Goal: Task Accomplishment & Management: Manage account settings

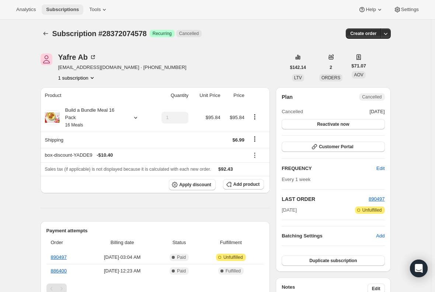
click at [53, 10] on span "Subscriptions" at bounding box center [62, 10] width 33 height 6
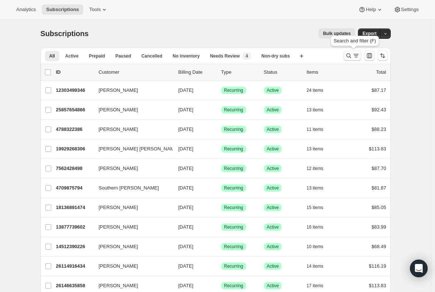
click at [359, 55] on icon "Search and filter results" at bounding box center [355, 55] width 7 height 7
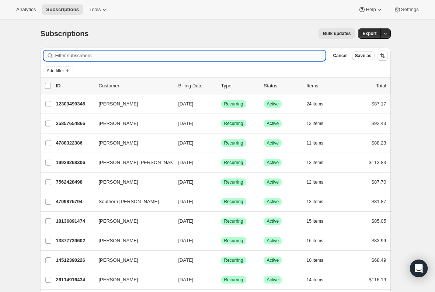
click at [130, 56] on input "Filter subscribers" at bounding box center [190, 55] width 270 height 10
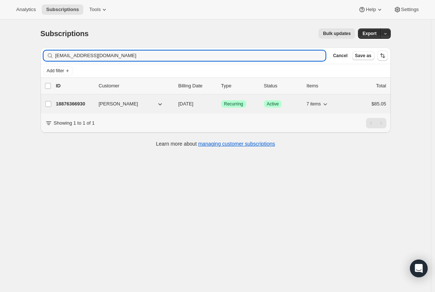
type input "goldenmeg2@aol.com"
click at [75, 105] on p "18876366930" at bounding box center [74, 103] width 37 height 7
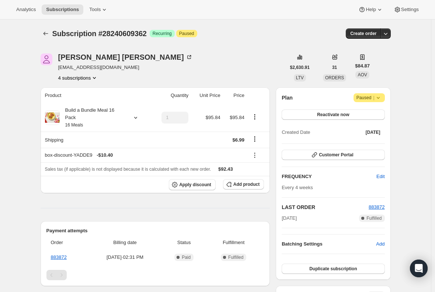
click at [90, 78] on button "4 subscriptions" at bounding box center [78, 77] width 40 height 7
click at [80, 114] on span "27636465746" at bounding box center [69, 117] width 29 height 6
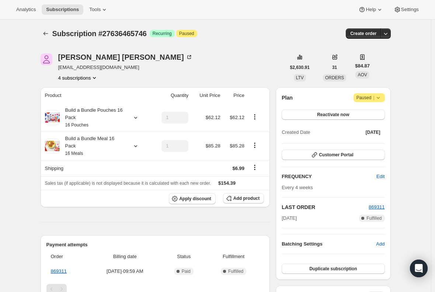
click at [87, 79] on button "4 subscriptions" at bounding box center [78, 77] width 40 height 7
click at [79, 107] on span "24615354450" at bounding box center [80, 104] width 51 height 7
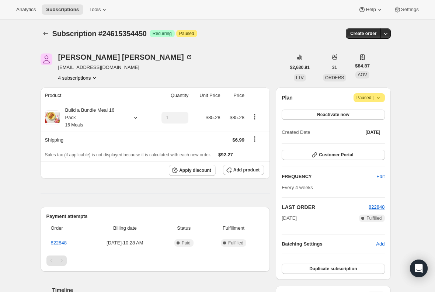
click at [84, 76] on button "4 subscriptions" at bounding box center [78, 77] width 40 height 7
click at [82, 89] on span "16916250706" at bounding box center [69, 92] width 29 height 6
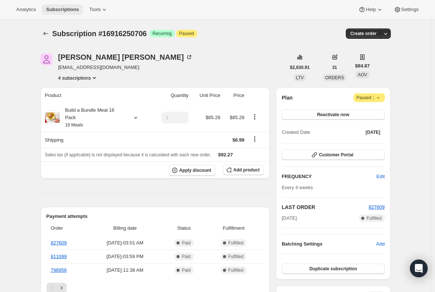
click at [58, 9] on span "Subscriptions" at bounding box center [62, 10] width 33 height 6
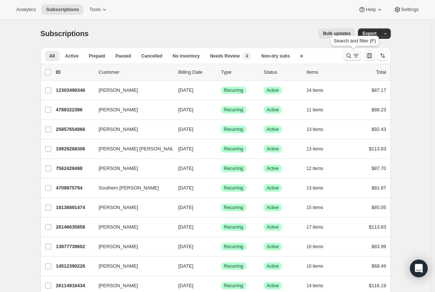
click at [354, 56] on icon "Search and filter results" at bounding box center [355, 55] width 7 height 7
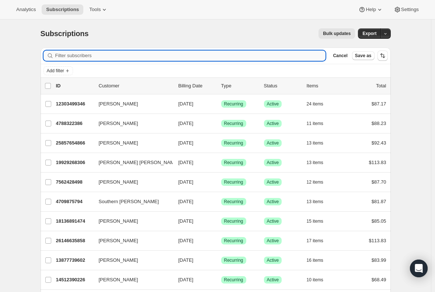
click at [115, 52] on input "Filter subscribers" at bounding box center [190, 55] width 270 height 10
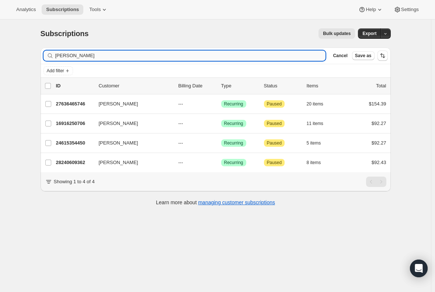
drag, startPoint x: 105, startPoint y: 55, endPoint x: 89, endPoint y: 53, distance: 15.6
click at [91, 53] on input "Zane Hughes" at bounding box center [190, 55] width 270 height 10
type input "Zane Hughes"
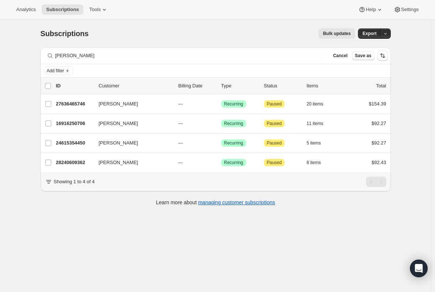
drag, startPoint x: 42, startPoint y: 54, endPoint x: 35, endPoint y: 56, distance: 7.3
click at [35, 56] on div "Subscriptions. This page is ready Subscriptions Bulk updates More actions Bulk …" at bounding box center [216, 117] width 368 height 194
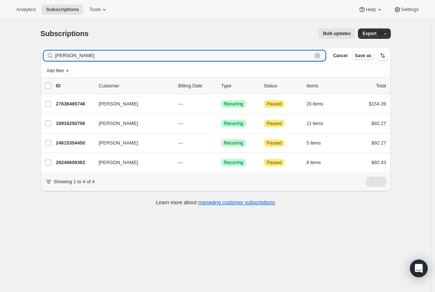
drag, startPoint x: 93, startPoint y: 56, endPoint x: 3, endPoint y: 60, distance: 90.0
click at [3, 60] on div "Subscriptions. This page is ready Subscriptions Bulk updates More actions Bulk …" at bounding box center [215, 166] width 431 height 292
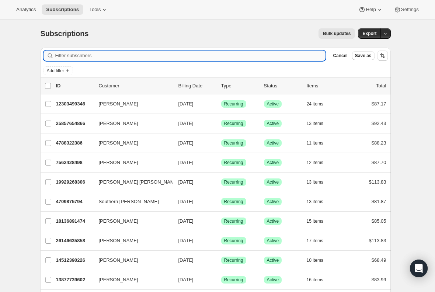
click at [83, 56] on input "Filter subscribers" at bounding box center [190, 55] width 270 height 10
paste input "labrwn09@gmail.com"
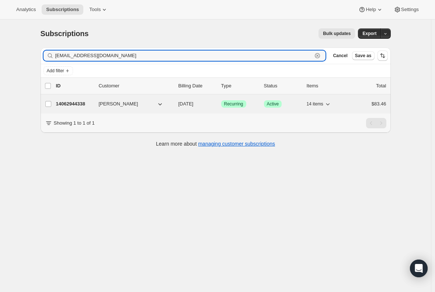
type input "labrwn09@gmail.com"
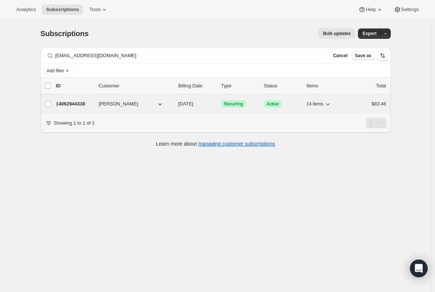
click at [73, 102] on p "14062944338" at bounding box center [74, 103] width 37 height 7
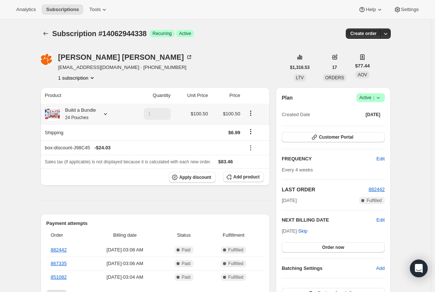
click at [92, 116] on div "Build a Bundle 24 Pouches" at bounding box center [78, 113] width 36 height 15
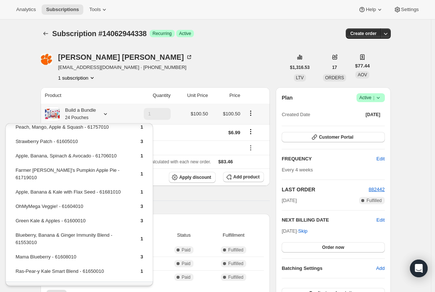
scroll to position [78, 0]
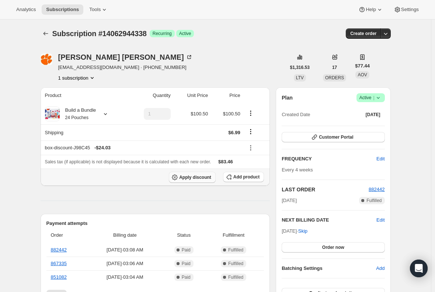
click at [186, 177] on span "Apply discount" at bounding box center [195, 177] width 32 height 6
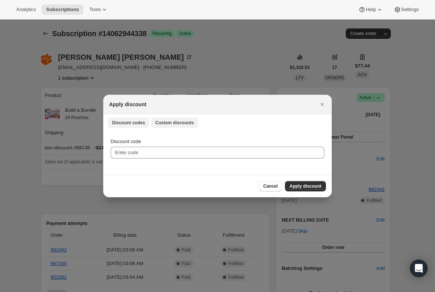
click at [179, 123] on span "Custom discounts" at bounding box center [174, 123] width 39 height 6
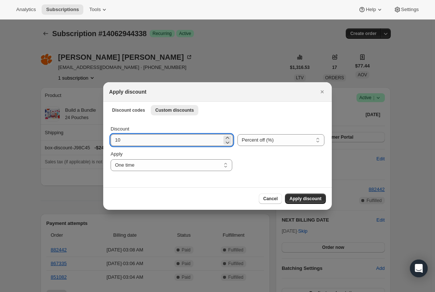
click at [152, 140] on input "10" at bounding box center [165, 140] width 111 height 12
click at [278, 137] on select "Percent off (%) Amount off ($)" at bounding box center [280, 140] width 87 height 12
select select "fixed"
click at [237, 134] on select "Percent off (%) Amount off ($)" at bounding box center [280, 140] width 87 height 12
click at [145, 140] on input "10" at bounding box center [166, 140] width 112 height 12
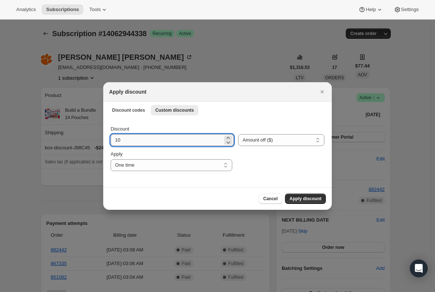
type input "1"
type input "6.99"
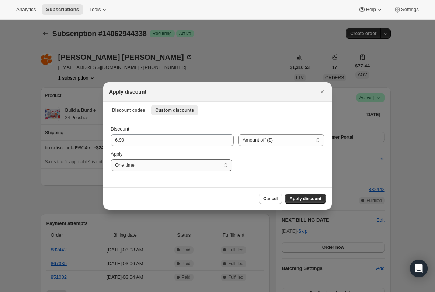
click at [142, 166] on select "One time Specify instances... Indefinitely" at bounding box center [171, 165] width 122 height 12
select select "specific"
click at [110, 159] on select "One time Specify instances... Indefinitely" at bounding box center [171, 165] width 122 height 12
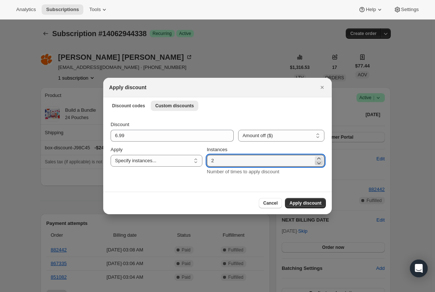
click at [319, 159] on icon ":r11d:" at bounding box center [318, 162] width 7 height 7
click at [317, 158] on icon ":r11d:" at bounding box center [318, 158] width 7 height 7
type input "3"
click at [296, 203] on span "Apply discount" at bounding box center [305, 203] width 32 height 6
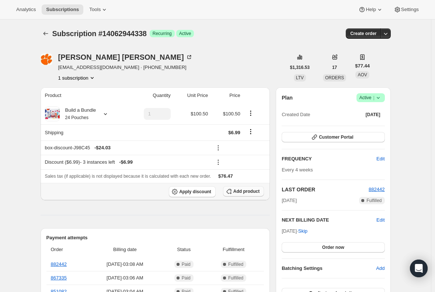
click at [240, 189] on span "Add product" at bounding box center [246, 191] width 26 height 6
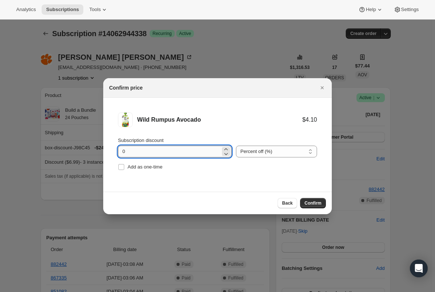
click at [145, 154] on input "0" at bounding box center [169, 151] width 102 height 12
type input "100"
click at [120, 168] on input "Add as one-time" at bounding box center [121, 167] width 6 height 6
checkbox input "true"
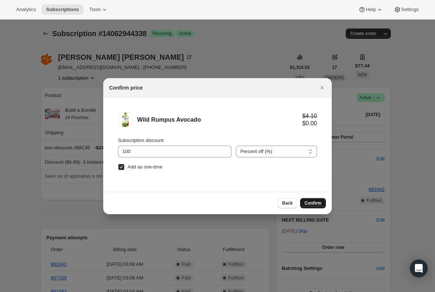
click at [313, 205] on span "Confirm" at bounding box center [312, 203] width 17 height 6
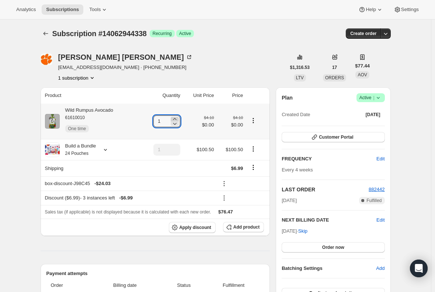
click at [175, 118] on icon at bounding box center [174, 118] width 7 height 7
type input "3"
click at [108, 111] on div "Wild Rumpus Avocado 61610010 One time" at bounding box center [87, 120] width 54 height 29
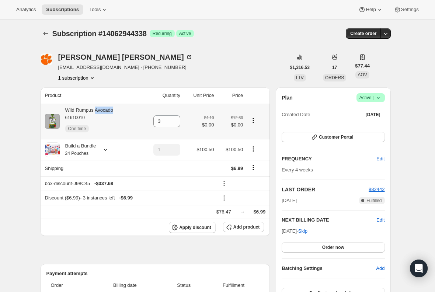
click at [108, 111] on div "Wild Rumpus Avocado 61610010 One time" at bounding box center [87, 120] width 54 height 29
copy div "Wild Rumpus Avocado"
click at [57, 10] on span "Subscriptions" at bounding box center [62, 10] width 33 height 6
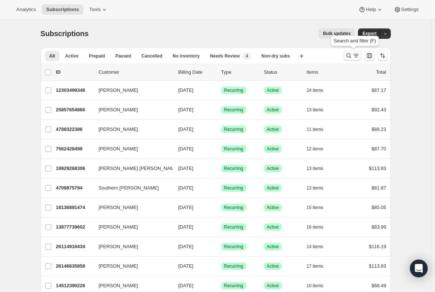
click at [354, 56] on icon "Search and filter results" at bounding box center [355, 55] width 7 height 7
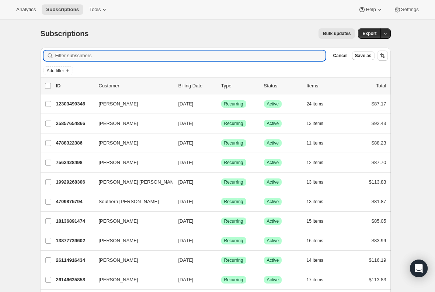
click at [180, 48] on div "Filter subscribers Cancel Save as" at bounding box center [216, 56] width 350 height 16
click at [167, 56] on input "Filter subscribers" at bounding box center [190, 55] width 270 height 10
paste input "https://onceuponafarm.kustomerapp.com/app/customers/67298f8195e9f31fd0bdde79/ev…"
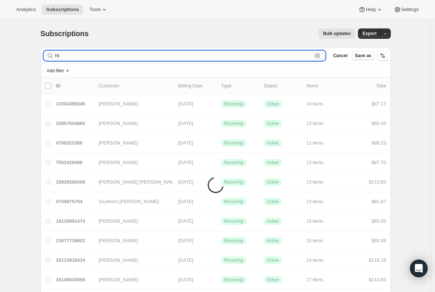
type input "h"
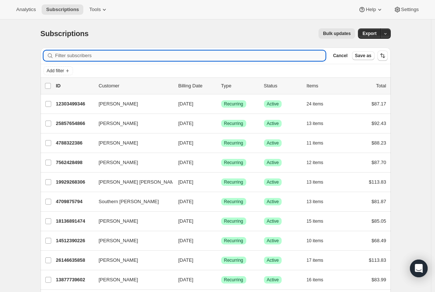
click at [87, 55] on input "Filter subscribers" at bounding box center [190, 55] width 270 height 10
paste input "xu.5hirley@gmail.com"
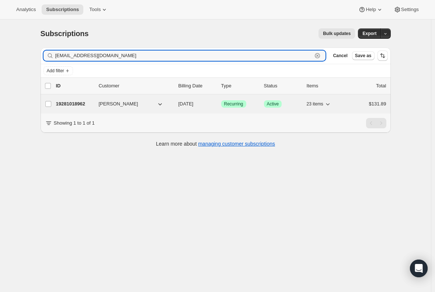
type input "xu.5hirley@gmail.com"
click at [85, 101] on p "19281018962" at bounding box center [74, 103] width 37 height 7
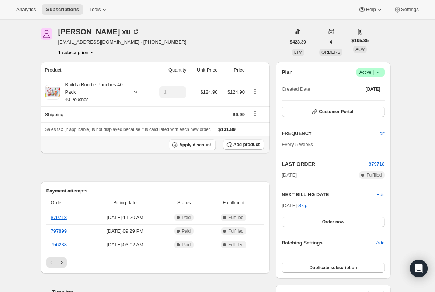
scroll to position [37, 0]
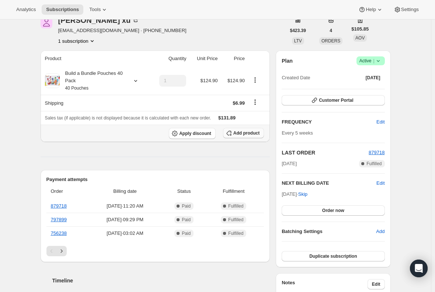
click at [251, 134] on span "Add product" at bounding box center [246, 133] width 26 height 6
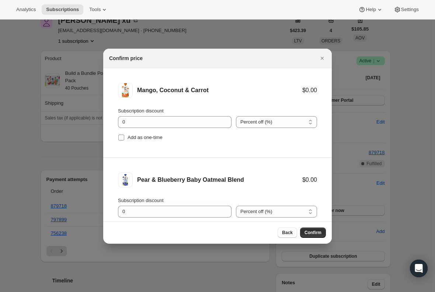
click at [119, 138] on input "Add as one-time" at bounding box center [121, 137] width 6 height 6
checkbox input "true"
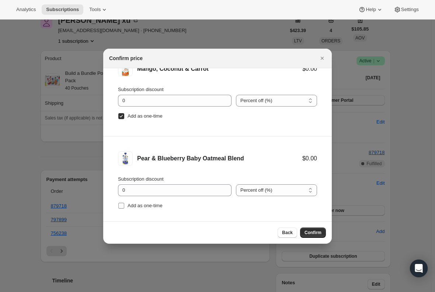
scroll to position [31, 0]
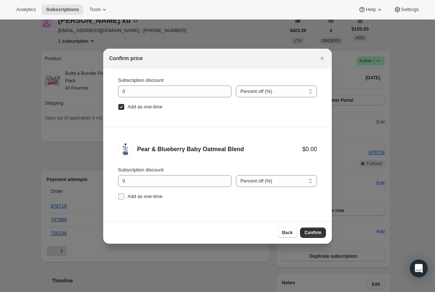
click at [123, 197] on input "Add as one-time" at bounding box center [121, 196] width 6 height 6
checkbox input "true"
click at [319, 233] on span "Confirm" at bounding box center [312, 232] width 17 height 6
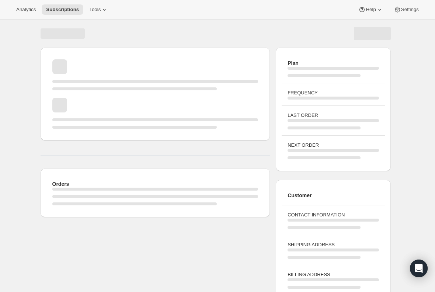
scroll to position [37, 0]
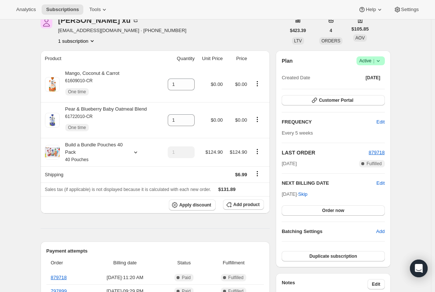
click at [191, 84] on icon at bounding box center [188, 86] width 7 height 7
type input "0"
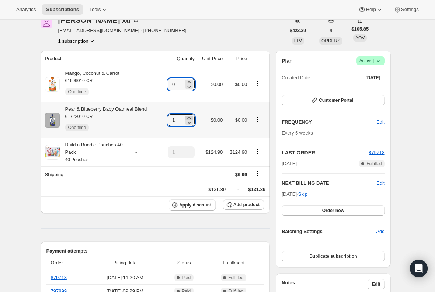
click at [192, 116] on icon at bounding box center [188, 117] width 7 height 7
type input "2"
click at [190, 84] on icon at bounding box center [188, 86] width 7 height 7
click at [190, 81] on icon at bounding box center [188, 81] width 7 height 7
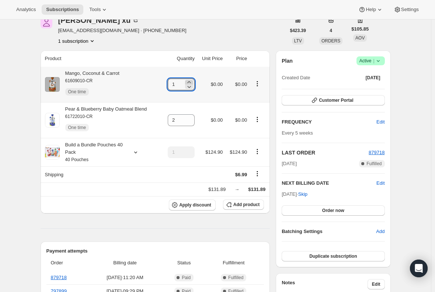
type input "2"
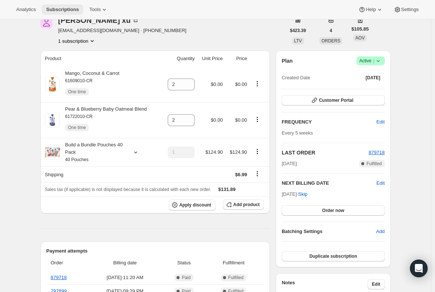
click at [56, 7] on span "Subscriptions" at bounding box center [62, 10] width 33 height 6
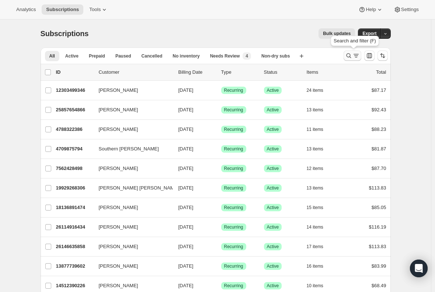
click at [354, 52] on button "Search and filter results" at bounding box center [352, 55] width 18 height 10
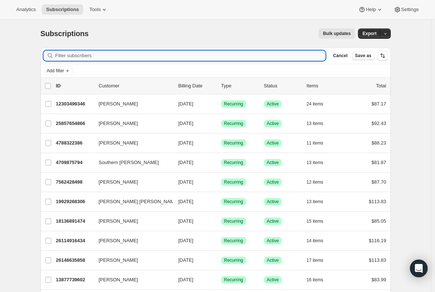
click at [163, 53] on input "Filter subscribers" at bounding box center [190, 55] width 270 height 10
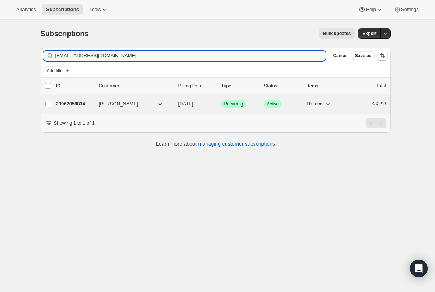
type input "hollibug54@gmail.com"
click at [63, 102] on p "23962058834" at bounding box center [74, 103] width 37 height 7
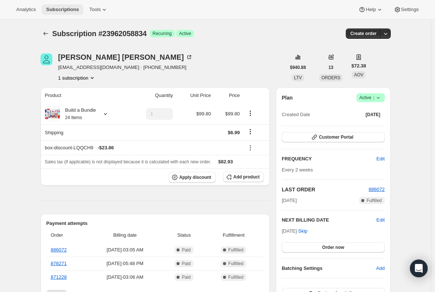
click at [60, 8] on span "Subscriptions" at bounding box center [62, 10] width 33 height 6
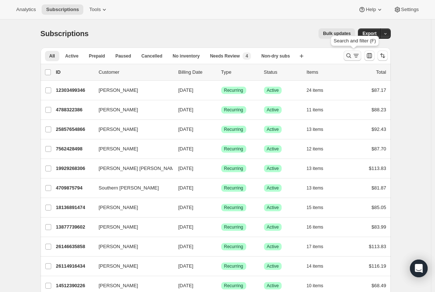
click at [352, 56] on icon "Search and filter results" at bounding box center [348, 55] width 7 height 7
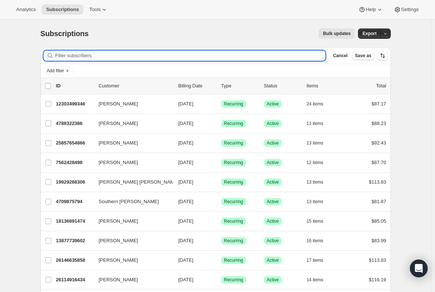
drag, startPoint x: 170, startPoint y: 56, endPoint x: 167, endPoint y: 60, distance: 4.4
click at [167, 60] on input "Filter subscribers" at bounding box center [190, 55] width 270 height 10
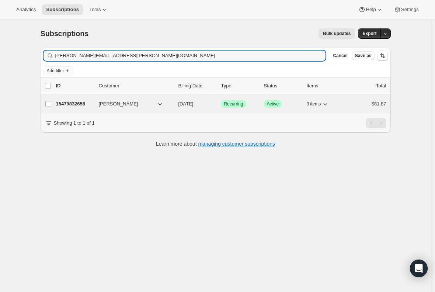
type input "joanna.lamariana@gmail.com"
click at [74, 101] on p "15479832658" at bounding box center [74, 103] width 37 height 7
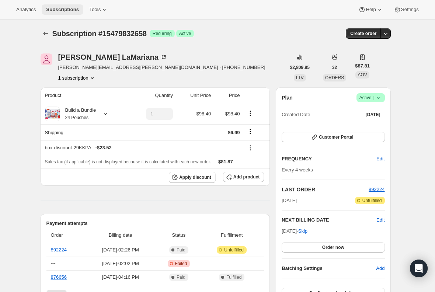
click at [68, 11] on span "Subscriptions" at bounding box center [62, 10] width 33 height 6
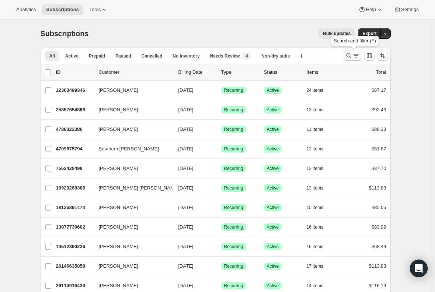
click at [350, 57] on icon "Search and filter results" at bounding box center [348, 55] width 7 height 7
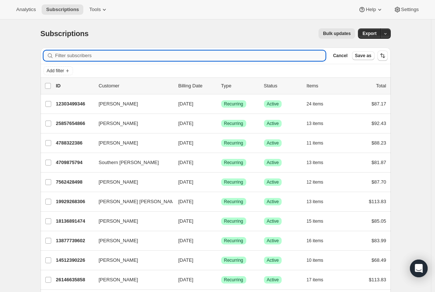
click at [72, 53] on input "Filter subscribers" at bounding box center [190, 55] width 270 height 10
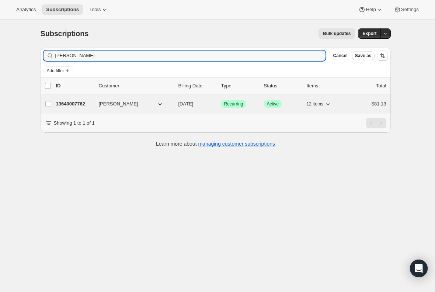
type input "Heidi Sperling"
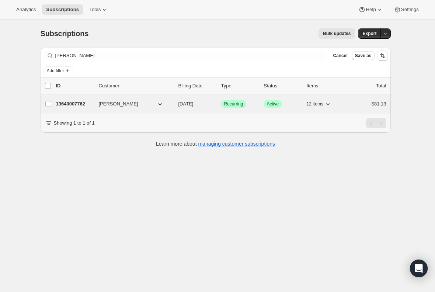
click at [66, 103] on p "13640007762" at bounding box center [74, 103] width 37 height 7
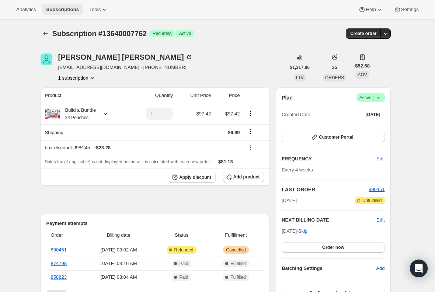
click at [61, 8] on span "Subscriptions" at bounding box center [62, 10] width 33 height 6
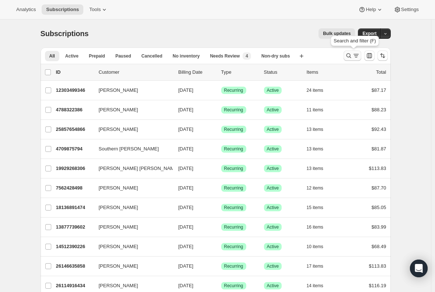
click at [355, 54] on icon "Search and filter results" at bounding box center [355, 55] width 7 height 7
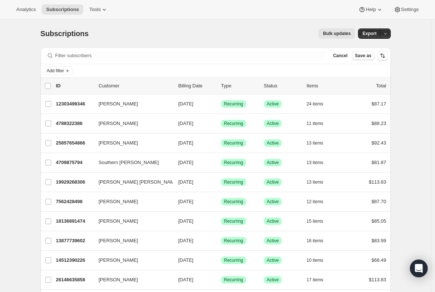
click at [170, 49] on div "Filter subscribers Cancel Save as" at bounding box center [216, 56] width 350 height 16
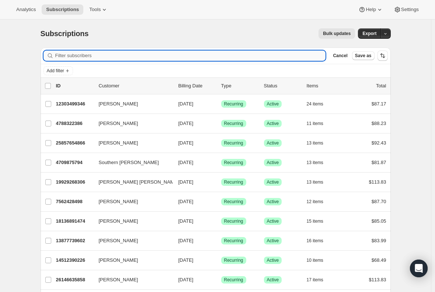
click at [166, 56] on input "Filter subscribers" at bounding box center [190, 55] width 270 height 10
paste input "keating.jennifer.a@gmail.com"
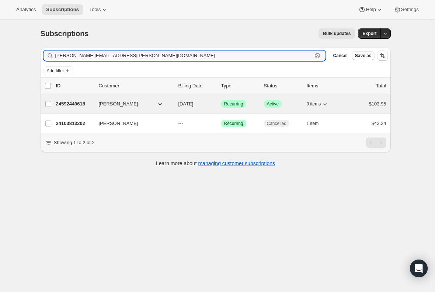
type input "keating.jennifer.a@gmail.com"
click at [71, 102] on p "24592449618" at bounding box center [74, 103] width 37 height 7
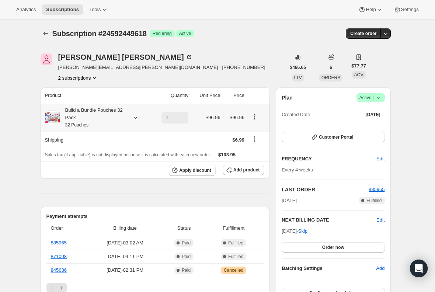
click at [94, 118] on div "Build a Bundle Pouches 32 Pack 32 Pouches" at bounding box center [93, 117] width 66 height 22
click at [86, 114] on div "Build a Bundle Pouches 32 Pack 32 Pouches" at bounding box center [93, 117] width 66 height 22
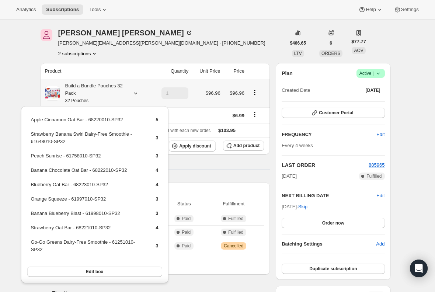
scroll to position [37, 0]
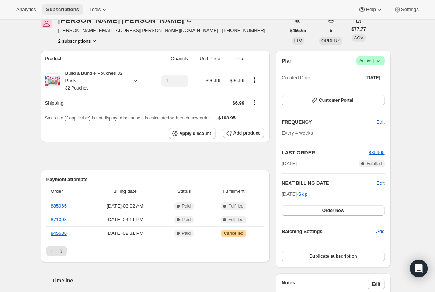
click at [60, 8] on span "Subscriptions" at bounding box center [62, 10] width 33 height 6
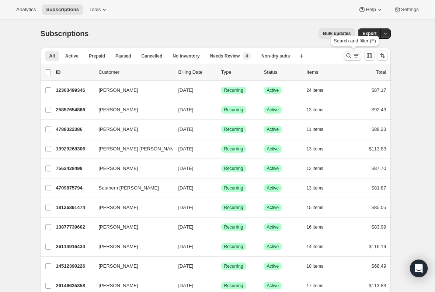
click at [350, 59] on button "Search and filter results" at bounding box center [352, 55] width 18 height 10
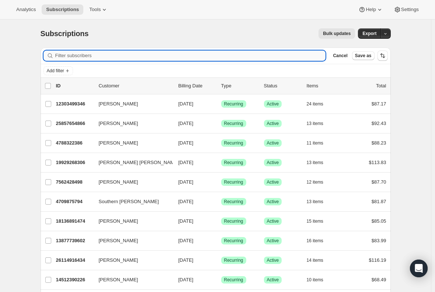
click at [134, 55] on input "Filter subscribers" at bounding box center [190, 55] width 270 height 10
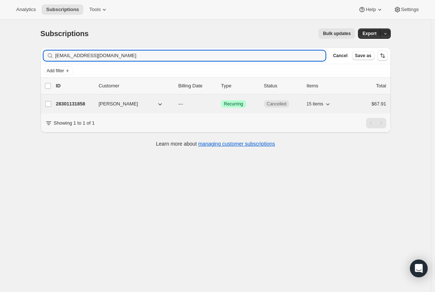
type input "sarahhtanner25@gmail.com"
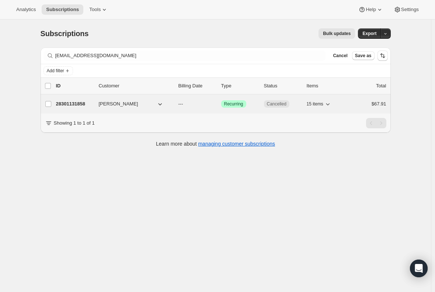
click at [66, 103] on p "28301131858" at bounding box center [74, 103] width 37 height 7
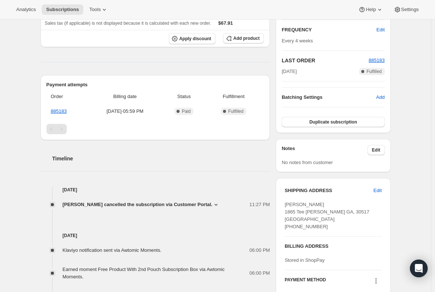
scroll to position [147, 0]
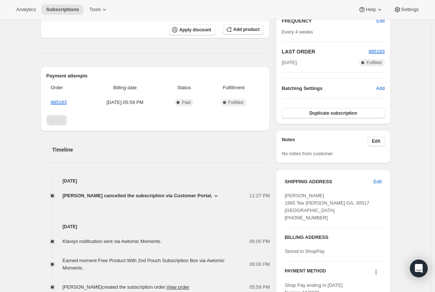
click at [199, 195] on span "Sarah Tanner cancelled the subscription via Customer Portal." at bounding box center [138, 195] width 150 height 7
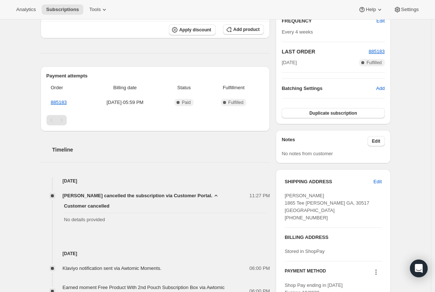
scroll to position [0, 0]
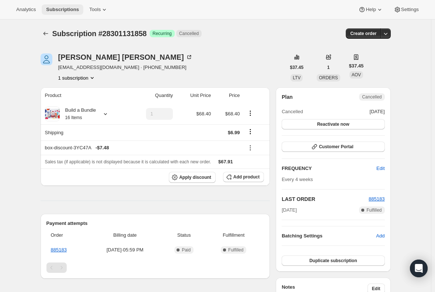
click at [61, 9] on span "Subscriptions" at bounding box center [62, 10] width 33 height 6
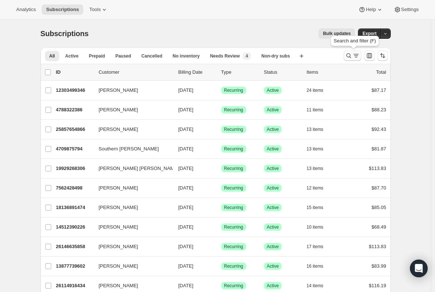
click at [359, 57] on icon "Search and filter results" at bounding box center [355, 55] width 7 height 7
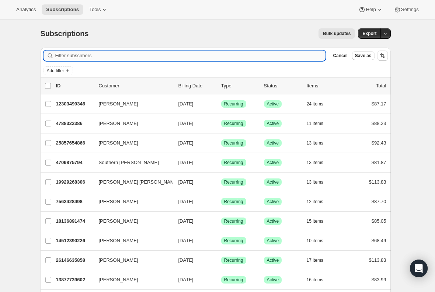
click at [162, 52] on input "Filter subscribers" at bounding box center [190, 55] width 270 height 10
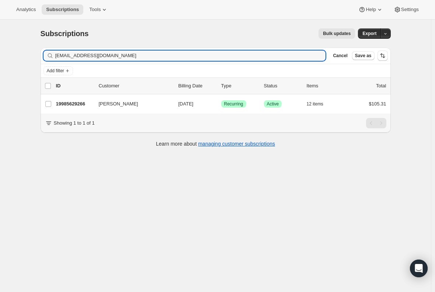
type input "mh_sterling@yahoo.com"
drag, startPoint x: 119, startPoint y: 53, endPoint x: 18, endPoint y: 45, distance: 100.5
click at [18, 45] on div "Subscriptions. This page is ready Subscriptions Bulk updates More actions Bulk …" at bounding box center [215, 166] width 431 height 292
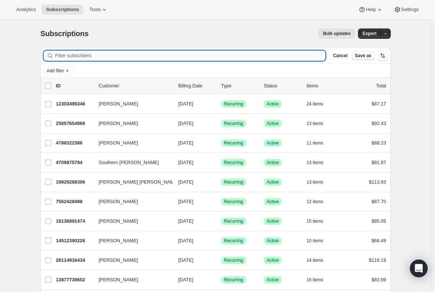
click at [78, 54] on input "Filter subscribers" at bounding box center [190, 55] width 270 height 10
paste input "kkstillittano@aol.com"
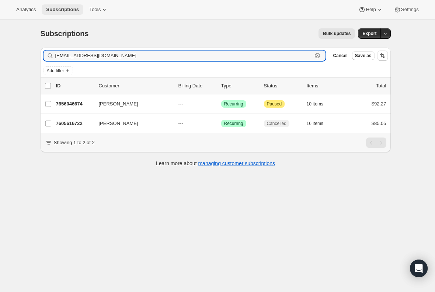
type input "kkstillittano@aol.com"
click at [58, 10] on span "Subscriptions" at bounding box center [62, 10] width 33 height 6
drag, startPoint x: 113, startPoint y: 54, endPoint x: -8, endPoint y: 69, distance: 122.1
click at [0, 69] on html "Analytics Subscriptions Tools Help Settings Skip to content Subscriptions. This…" at bounding box center [217, 146] width 435 height 292
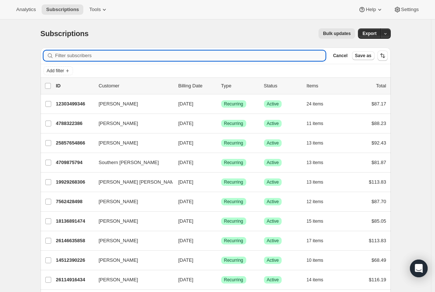
click at [113, 56] on input "Filter subscribers" at bounding box center [190, 55] width 270 height 10
paste input "darleneeymael@gmail.com"
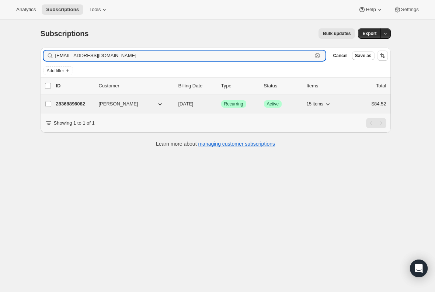
type input "darleneeymael@gmail.com"
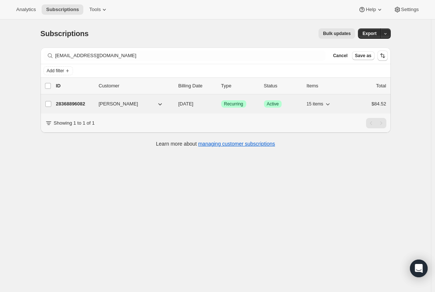
click at [78, 102] on p "28368896082" at bounding box center [74, 103] width 37 height 7
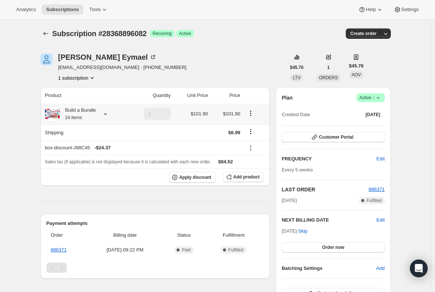
click at [72, 112] on div "Build a Bundle 24 Items" at bounding box center [78, 113] width 36 height 15
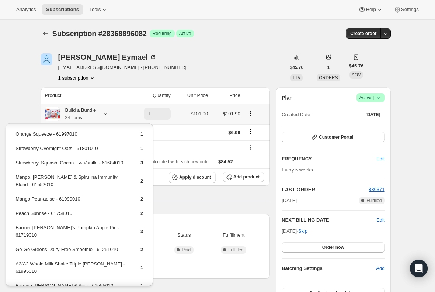
scroll to position [37, 0]
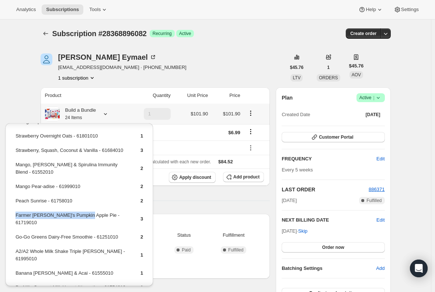
drag, startPoint x: 82, startPoint y: 216, endPoint x: 16, endPoint y: 218, distance: 66.3
click at [16, 218] on td "Farmer Jen's Pumpkin Apple Pie - 61719010" at bounding box center [71, 221] width 113 height 21
copy td "Farmer Jen's Pumpkin Apple Pie"
click at [187, 199] on div "Product Quantity Unit Price Price Build a Bundle 24 Items 1 $101.90 $101.90 Shi…" at bounding box center [155, 262] width 229 height 351
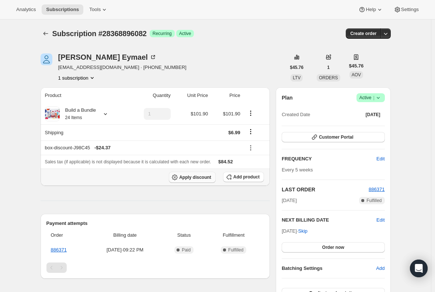
click at [202, 176] on span "Apply discount" at bounding box center [195, 177] width 32 height 6
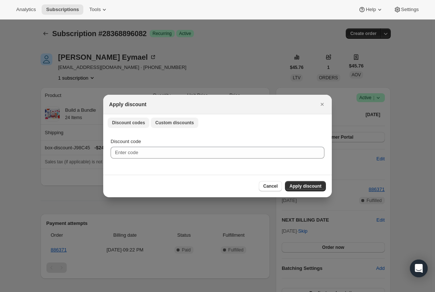
click at [157, 120] on span "Custom discounts" at bounding box center [174, 123] width 39 height 6
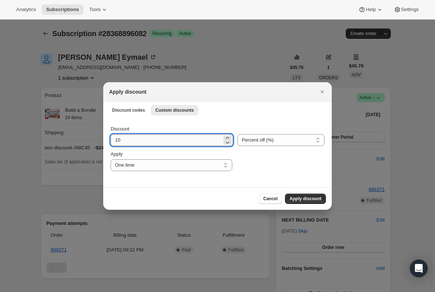
click at [138, 141] on input "10" at bounding box center [165, 140] width 111 height 12
type input "15"
click at [194, 199] on div "Cancel Apply discount" at bounding box center [217, 198] width 217 height 10
click at [299, 201] on span "Apply discount" at bounding box center [305, 199] width 32 height 6
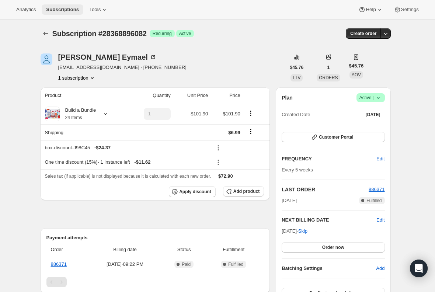
click at [62, 10] on span "Subscriptions" at bounding box center [62, 10] width 33 height 6
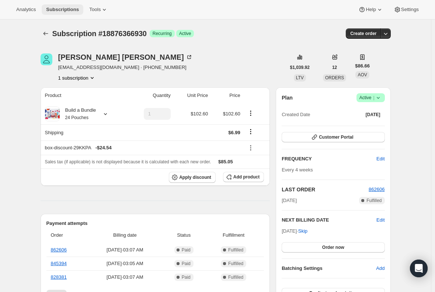
click at [62, 7] on span "Subscriptions" at bounding box center [62, 10] width 33 height 6
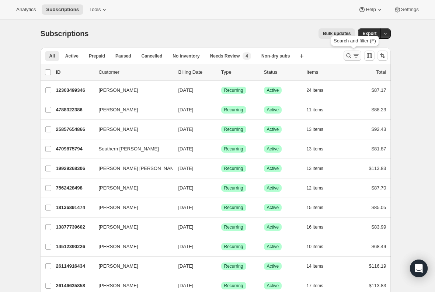
click at [347, 55] on icon "Search and filter results" at bounding box center [348, 55] width 7 height 7
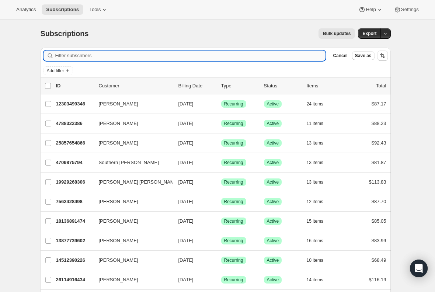
click at [91, 51] on input "Filter subscribers" at bounding box center [190, 55] width 270 height 10
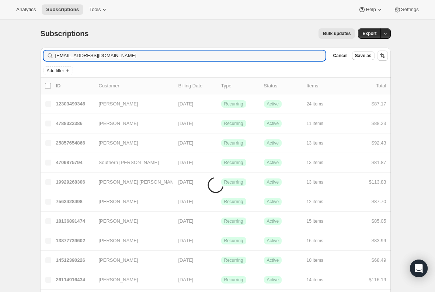
type input "loganmagnusson@gmail.com"
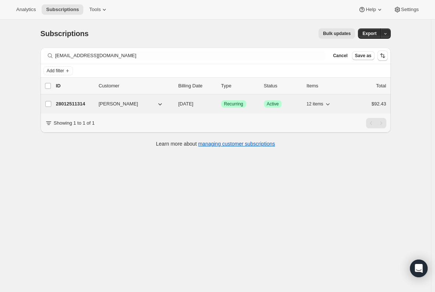
click at [64, 101] on p "28012511314" at bounding box center [74, 103] width 37 height 7
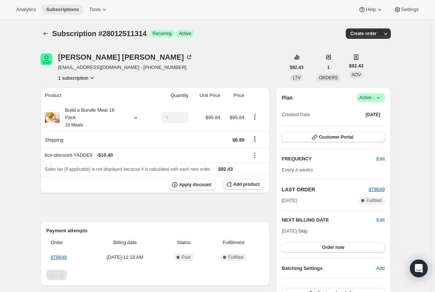
click at [66, 11] on span "Subscriptions" at bounding box center [62, 10] width 33 height 6
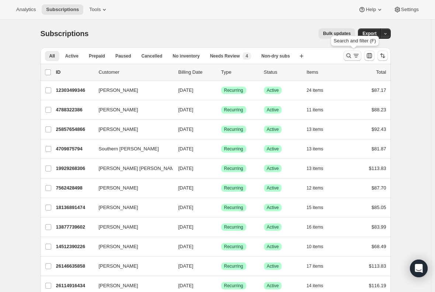
click at [351, 52] on button "Search and filter results" at bounding box center [352, 55] width 18 height 10
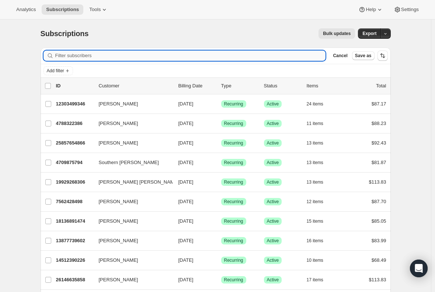
click at [128, 55] on input "Filter subscribers" at bounding box center [190, 55] width 270 height 10
paste input "zoe.cn621@gmail.com"
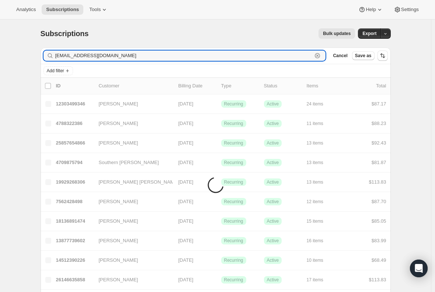
type input "zoe.cn621@gmail.com"
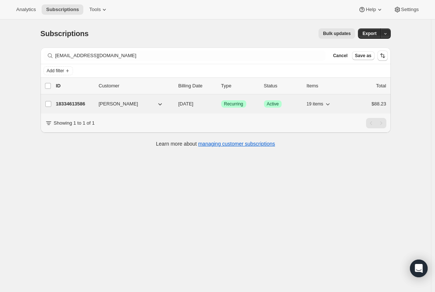
click at [77, 102] on p "18334613586" at bounding box center [74, 103] width 37 height 7
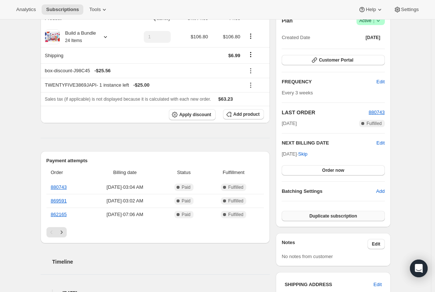
scroll to position [110, 0]
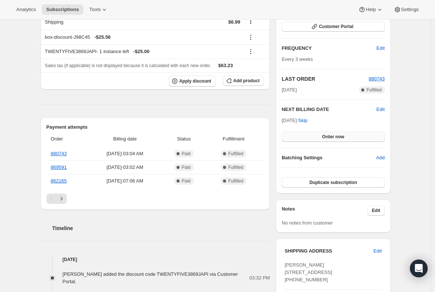
click at [337, 136] on span "Order now" at bounding box center [333, 137] width 22 height 6
click at [341, 137] on span "Click to confirm" at bounding box center [333, 137] width 34 height 6
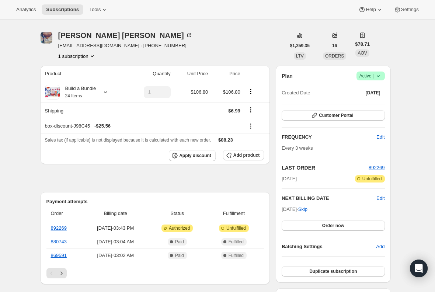
scroll to position [74, 0]
